Goal: Transaction & Acquisition: Subscribe to service/newsletter

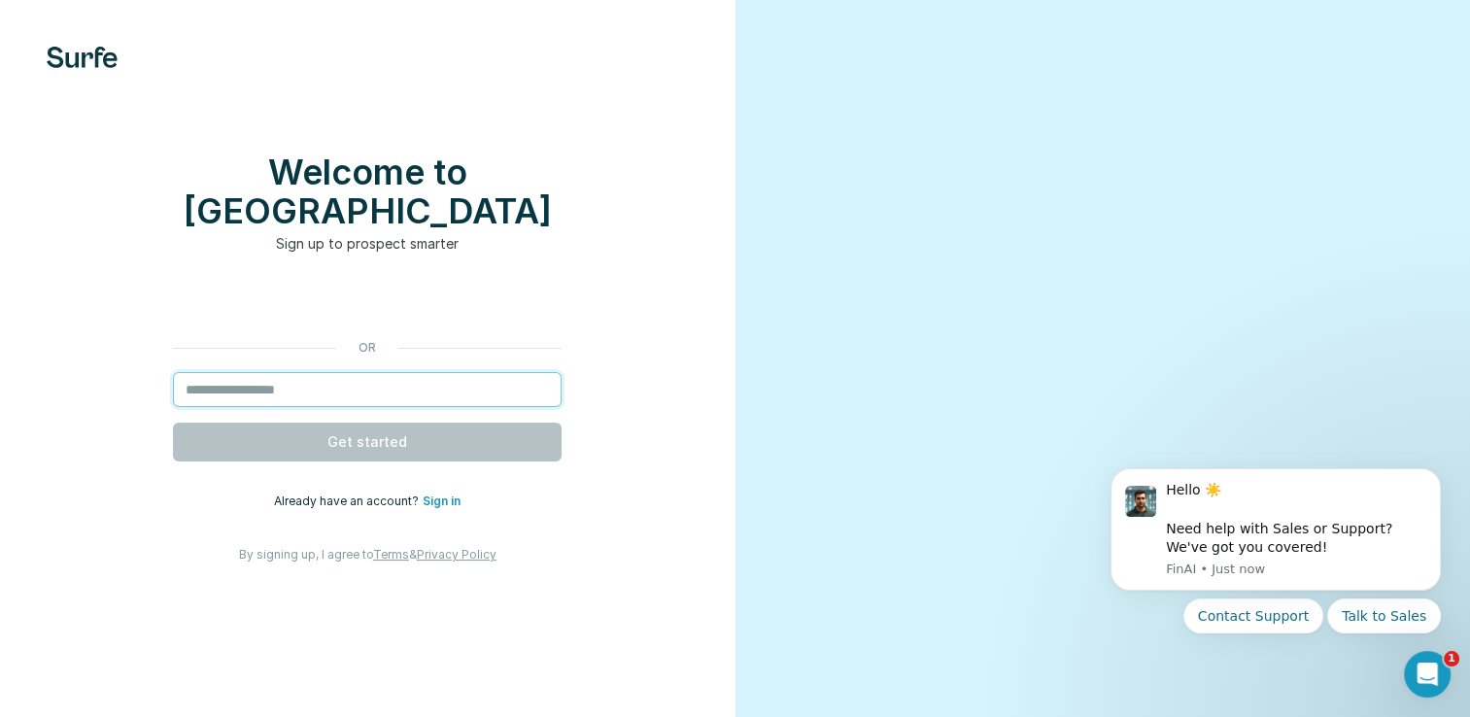
click at [279, 406] on input "email" at bounding box center [367, 389] width 389 height 35
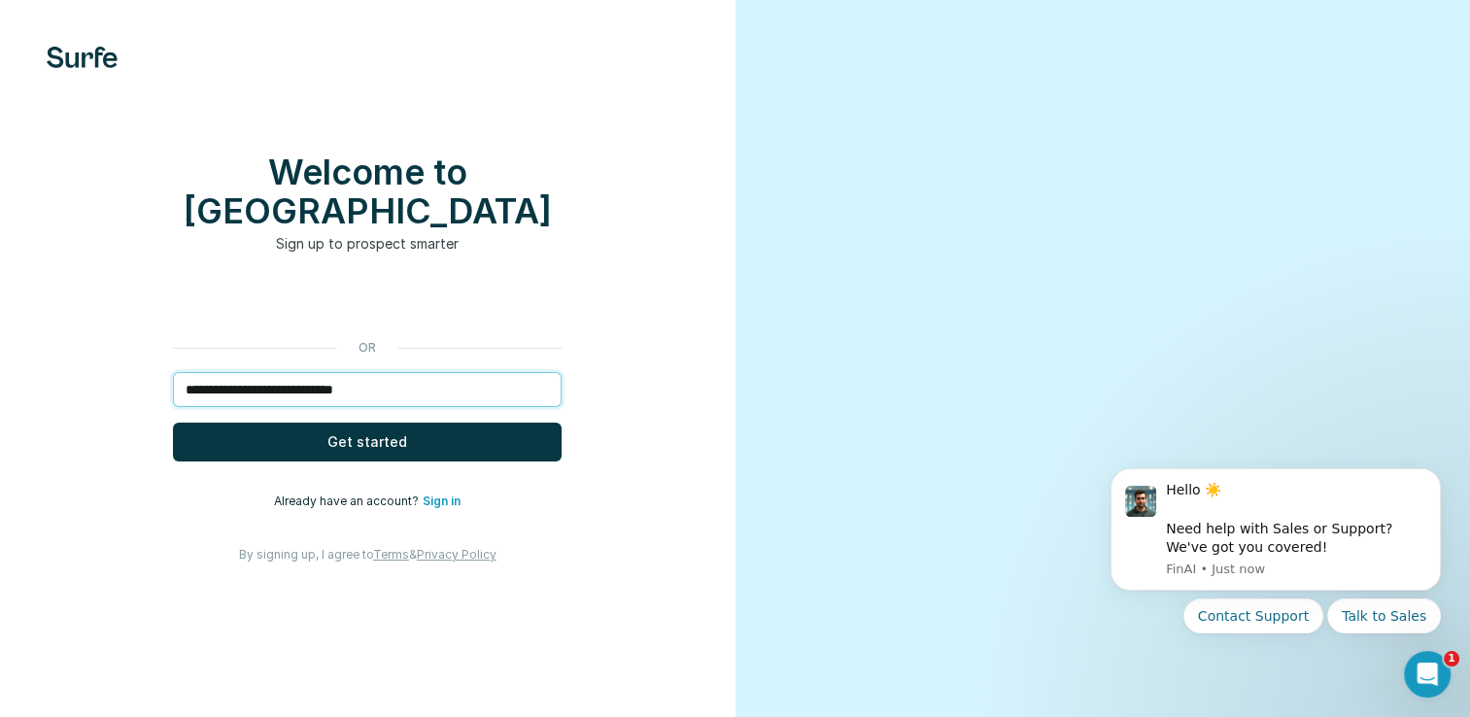
click at [256, 406] on input "**********" at bounding box center [367, 389] width 389 height 35
type input "**********"
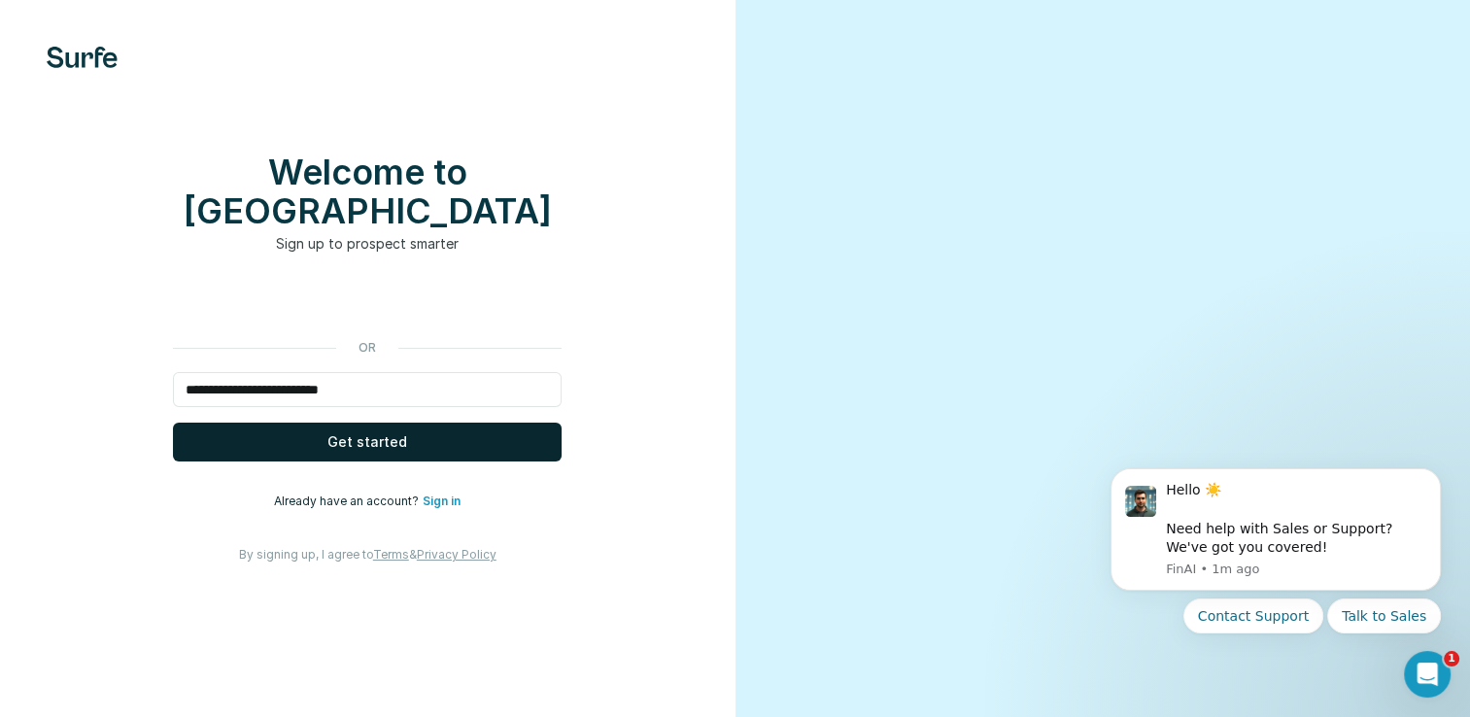
click at [330, 452] on span "Get started" at bounding box center [367, 441] width 80 height 19
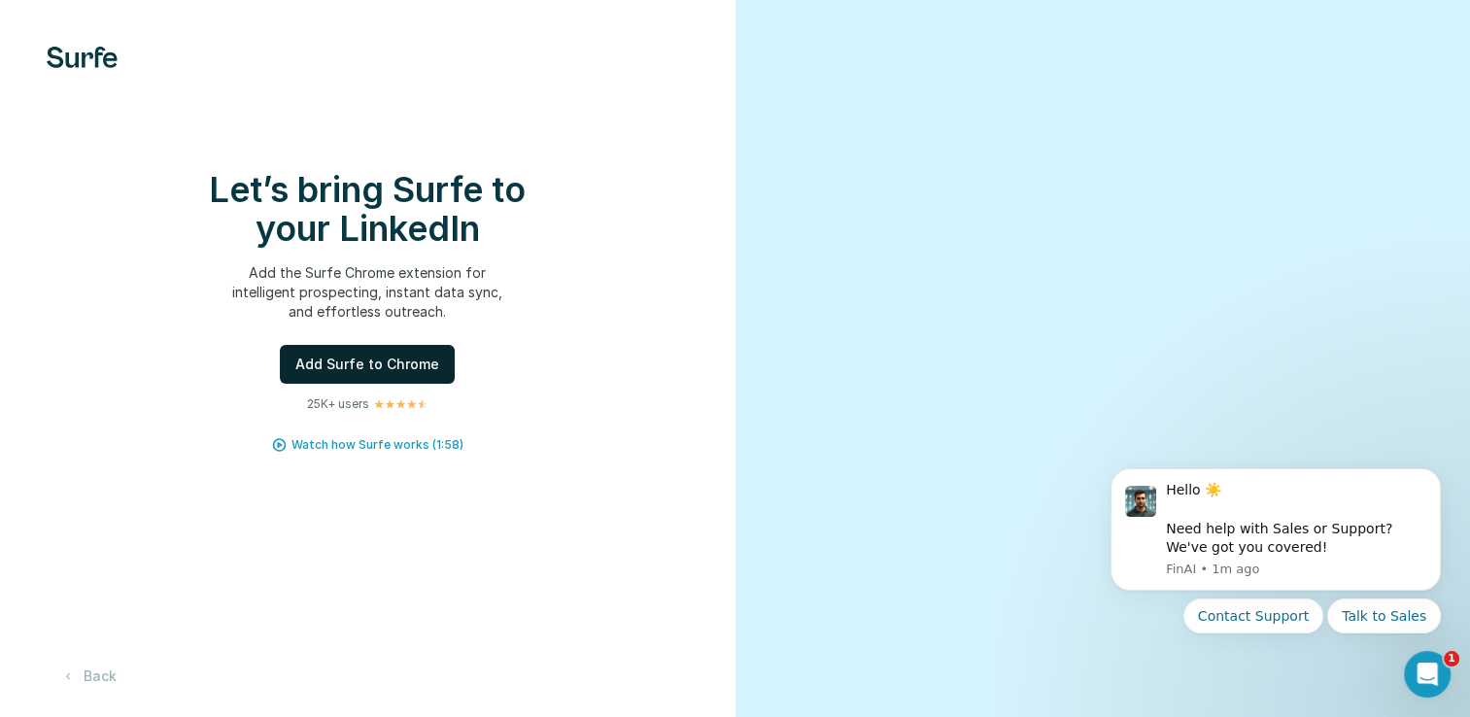
click at [370, 374] on span "Add Surfe to Chrome" at bounding box center [367, 364] width 144 height 19
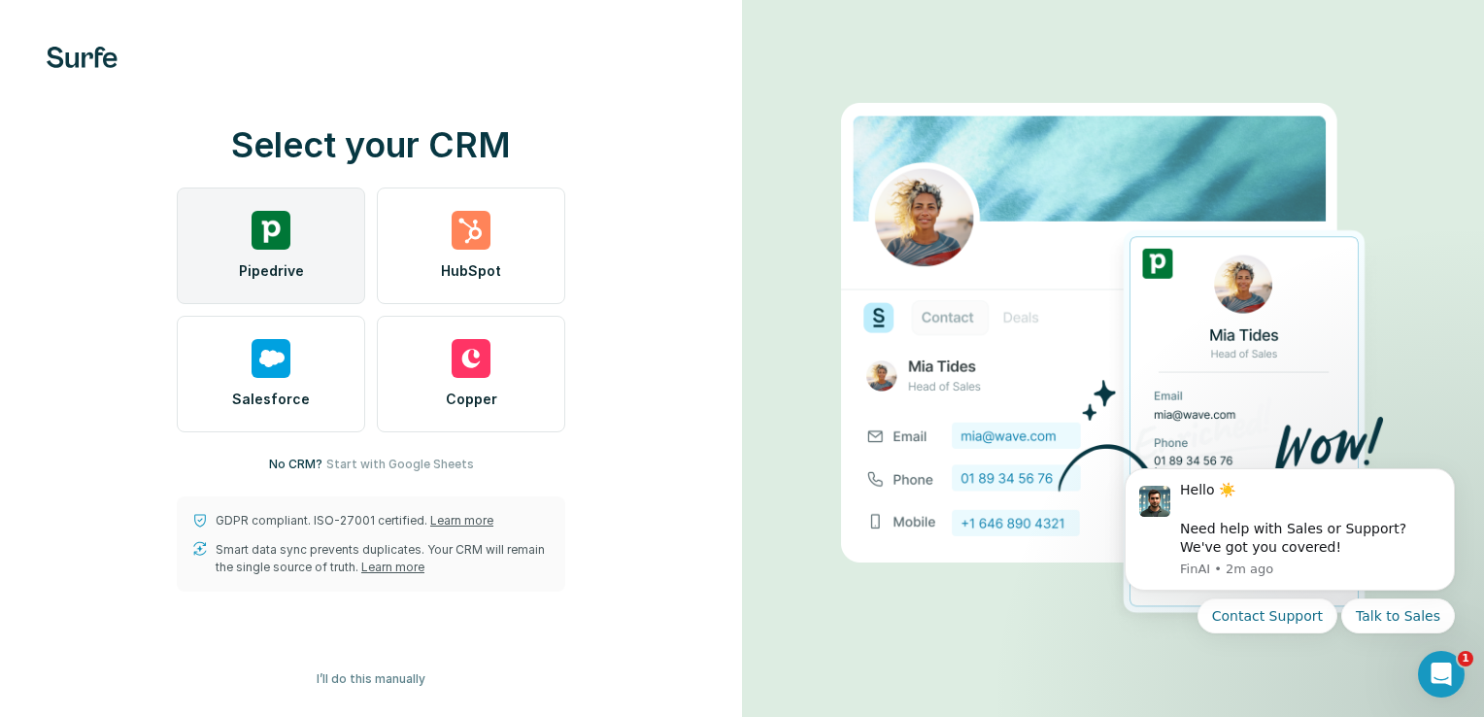
click at [255, 241] on img at bounding box center [271, 230] width 39 height 39
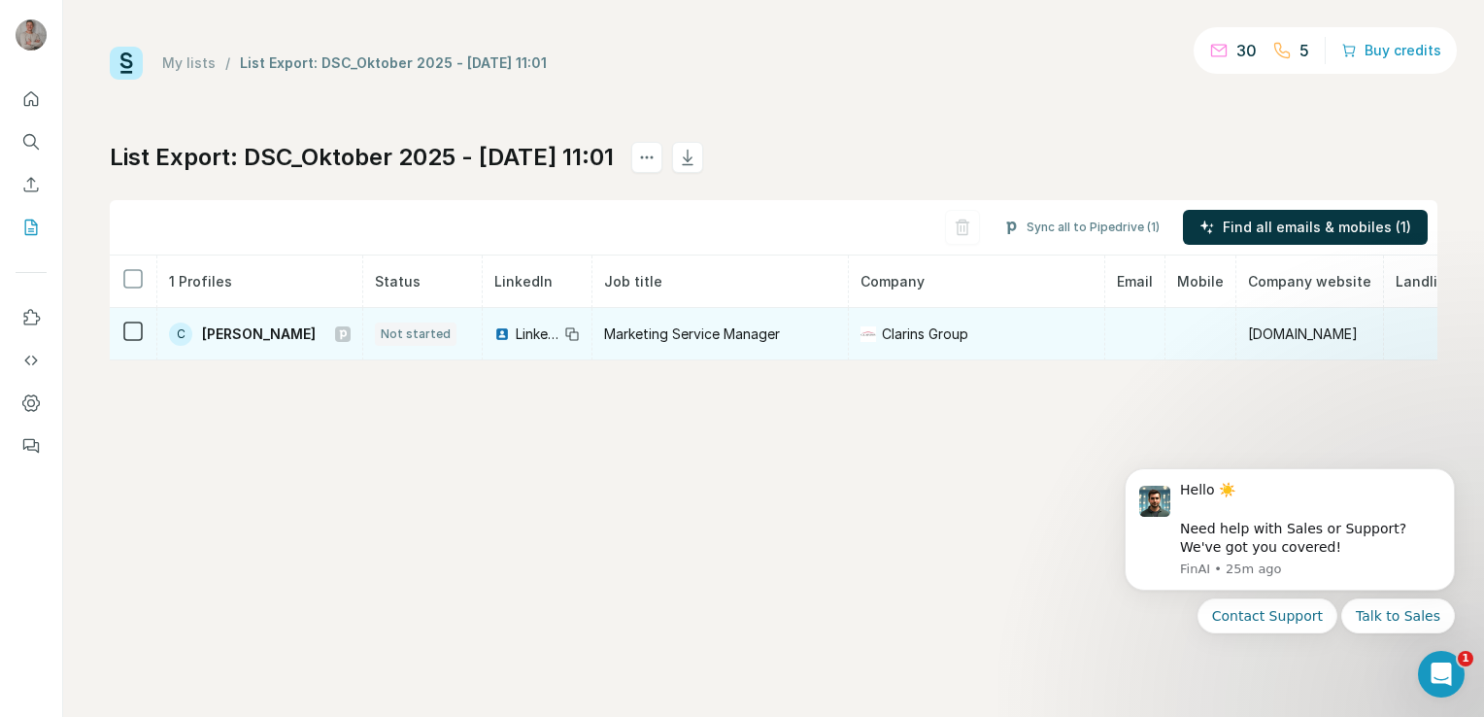
click at [262, 337] on span "[PERSON_NAME]" at bounding box center [259, 333] width 114 height 19
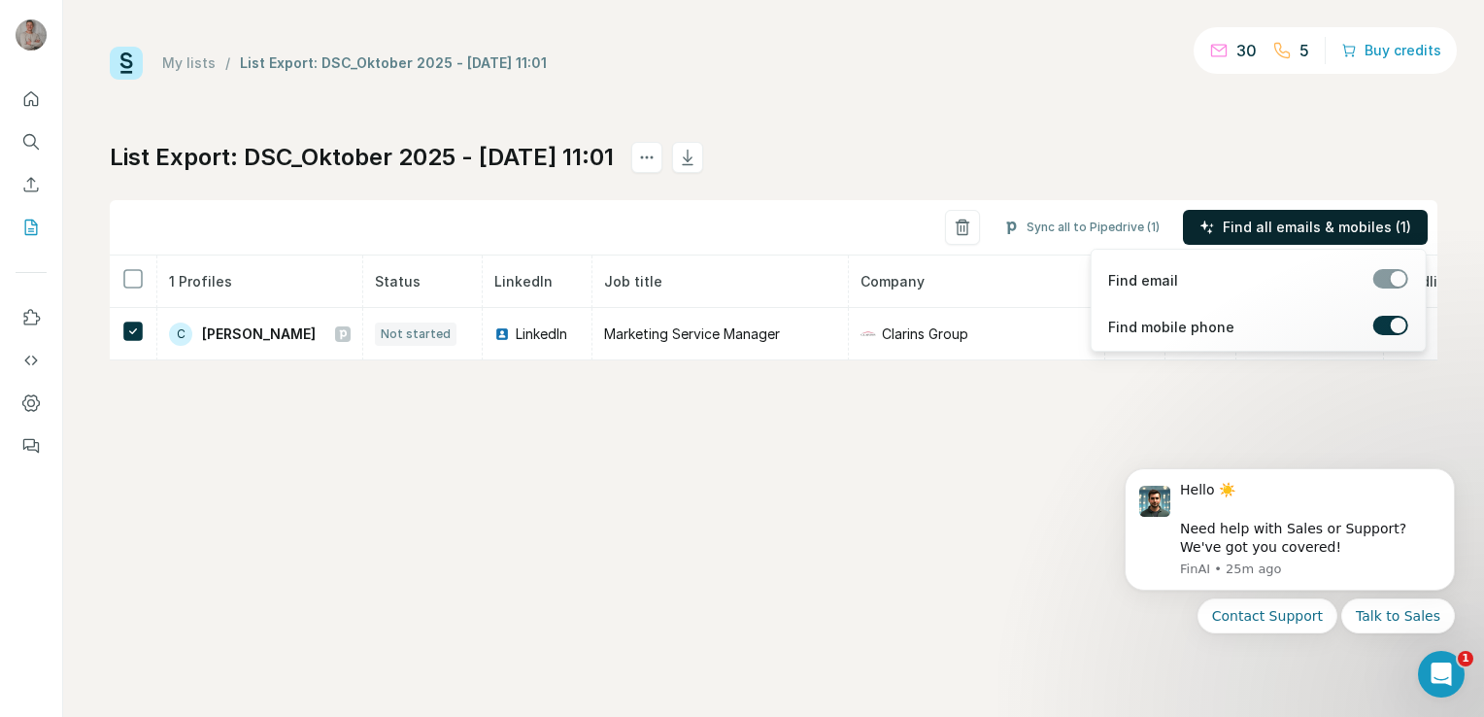
click at [1286, 225] on span "Find all emails & mobiles (1)" at bounding box center [1317, 227] width 188 height 19
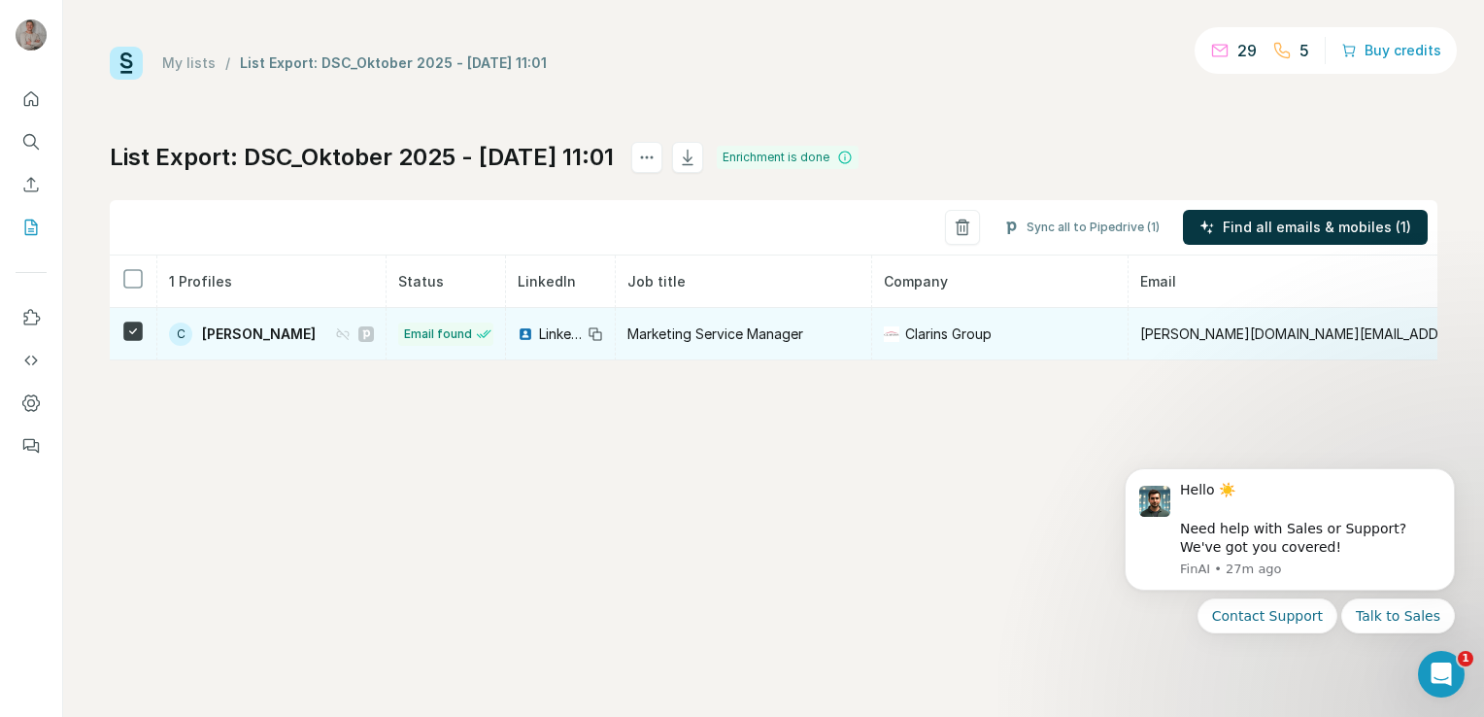
click at [276, 339] on span "[PERSON_NAME]" at bounding box center [259, 333] width 114 height 19
drag, startPoint x: 276, startPoint y: 339, endPoint x: 233, endPoint y: 328, distance: 44.1
click at [233, 328] on span "[PERSON_NAME]" at bounding box center [259, 333] width 114 height 19
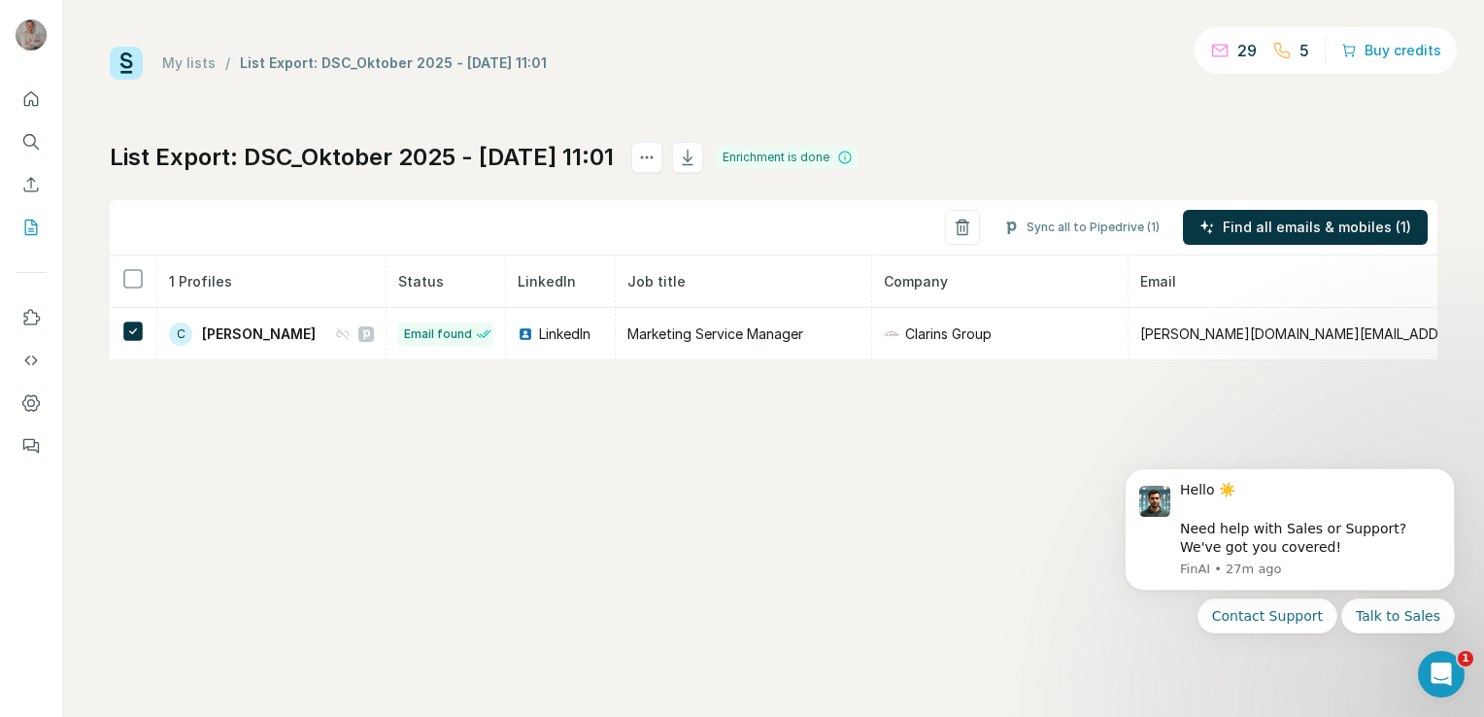
click at [683, 466] on div "My lists / List Export: DSC_Oktober 2025 - [DATE] 11:01 29 5 Buy credits List E…" at bounding box center [773, 358] width 1421 height 717
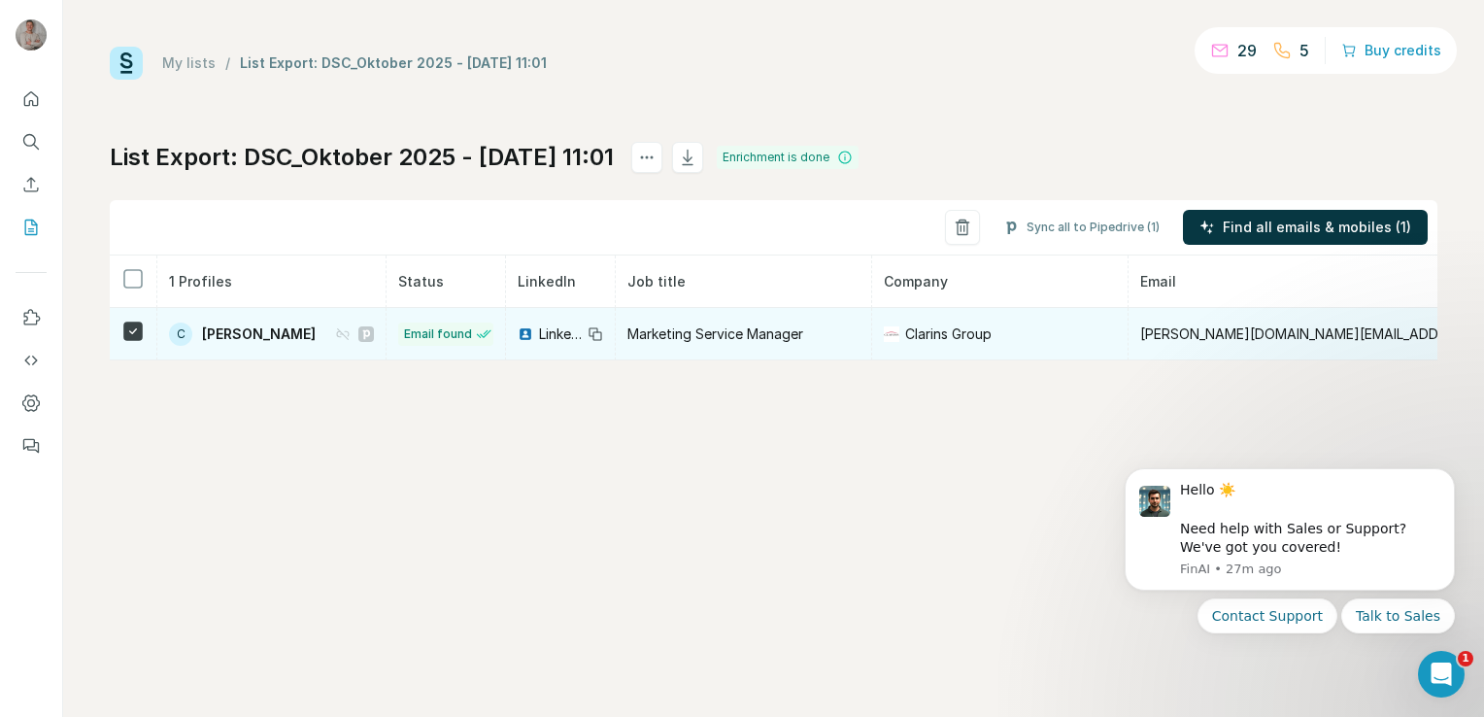
click at [542, 335] on span "LinkedIn" at bounding box center [560, 333] width 43 height 19
